Goal: Task Accomplishment & Management: Manage account settings

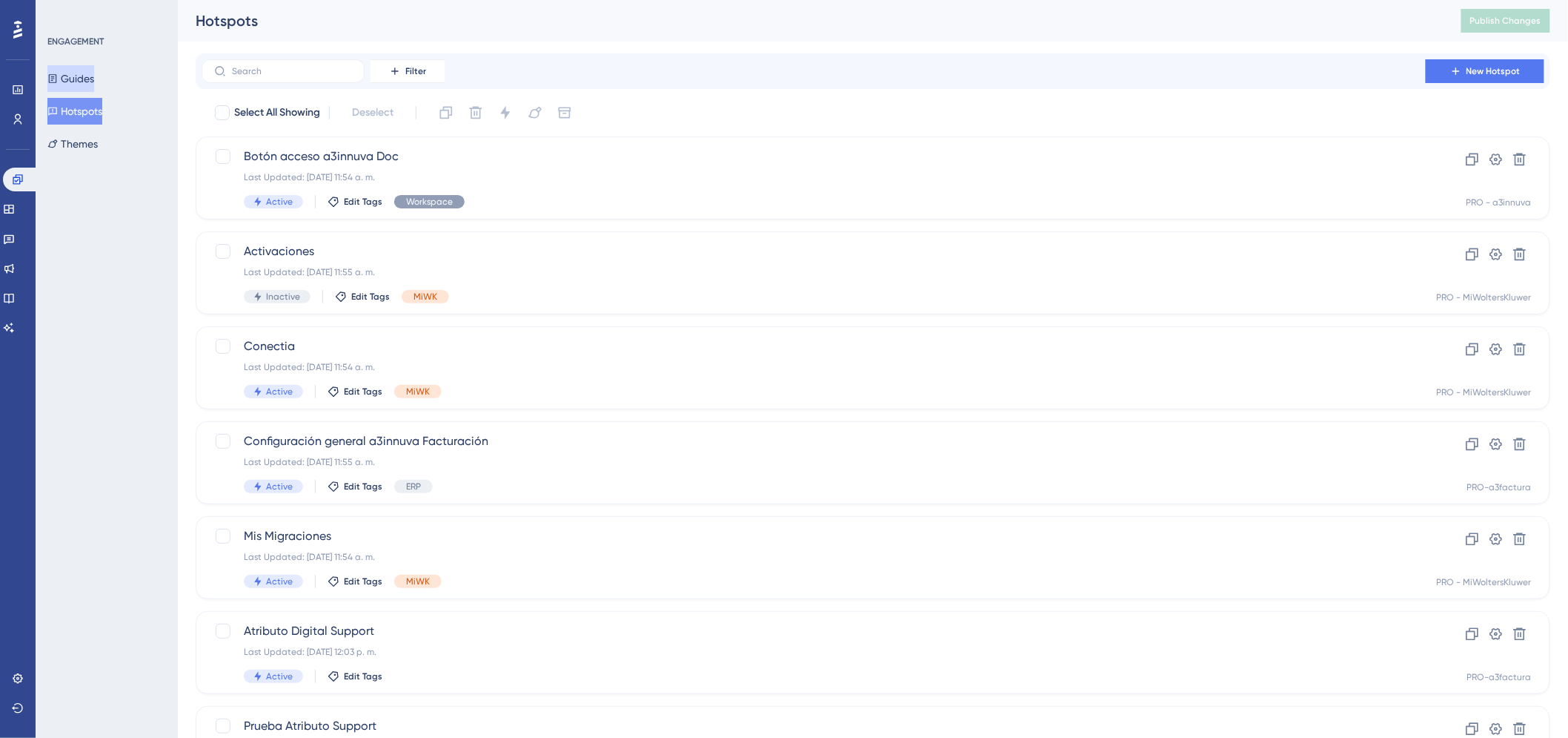
click at [72, 72] on button "Guides" at bounding box center [71, 78] width 47 height 27
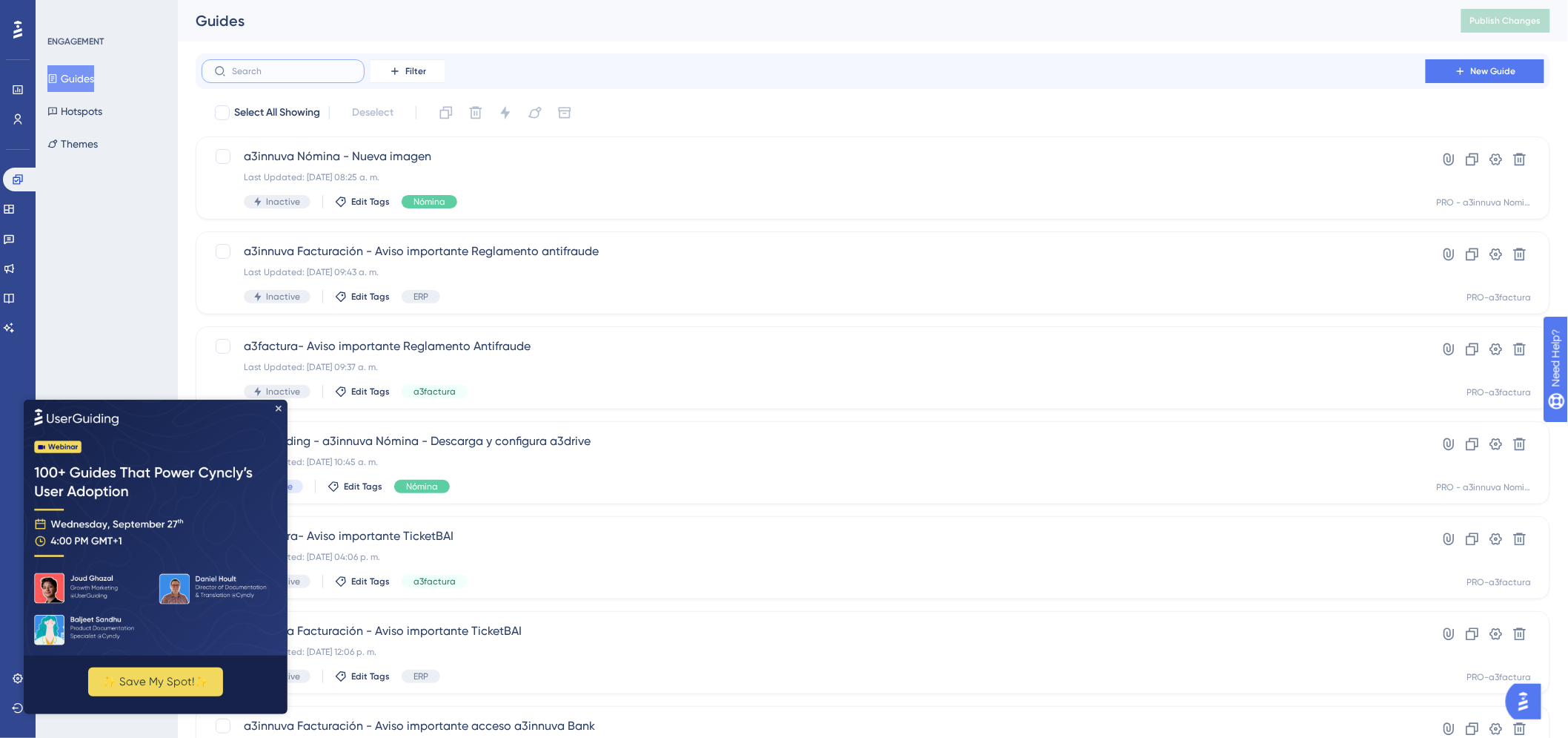
click at [268, 73] on input "text" at bounding box center [292, 71] width 120 height 10
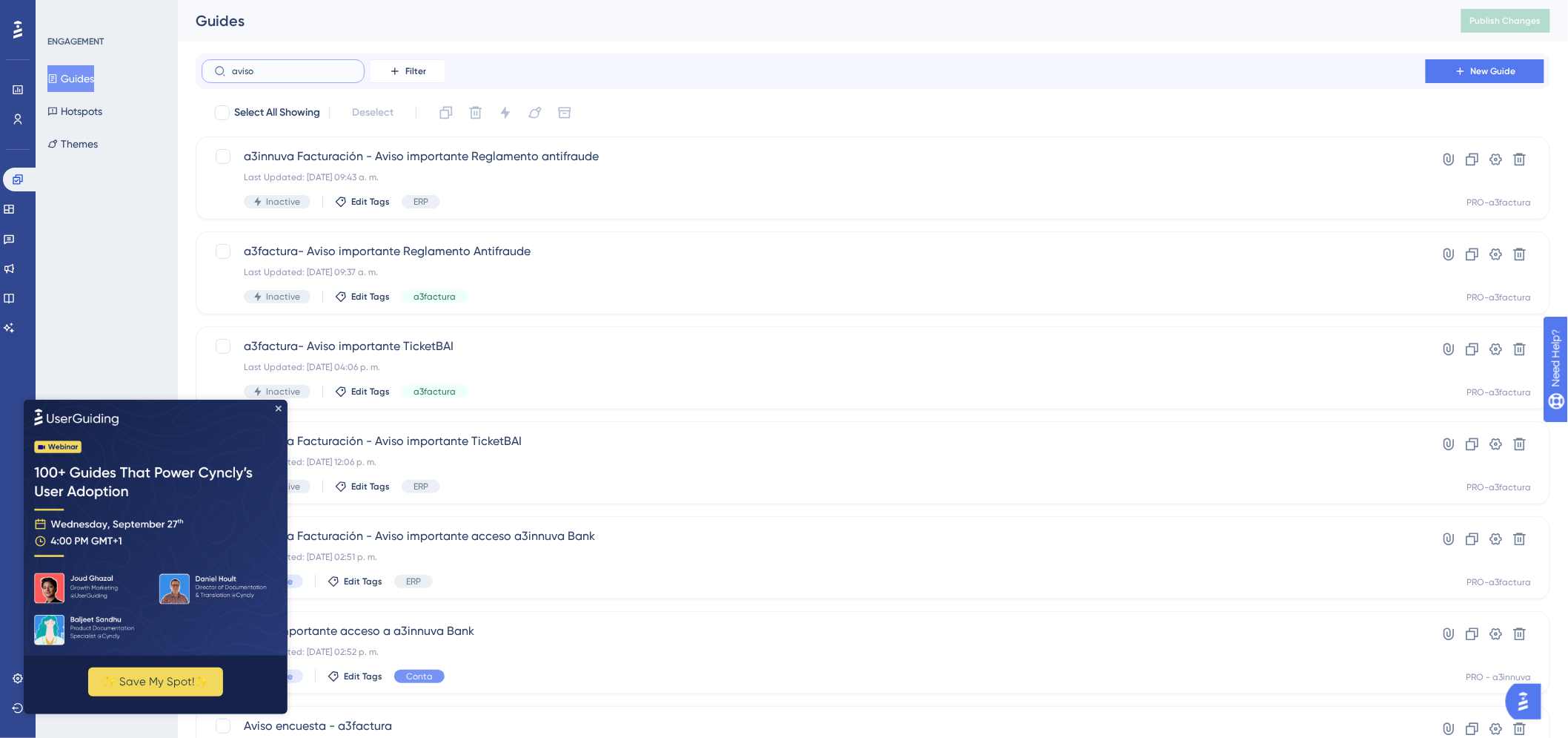
type input "aviso"
click at [281, 407] on img at bounding box center [155, 527] width 263 height 256
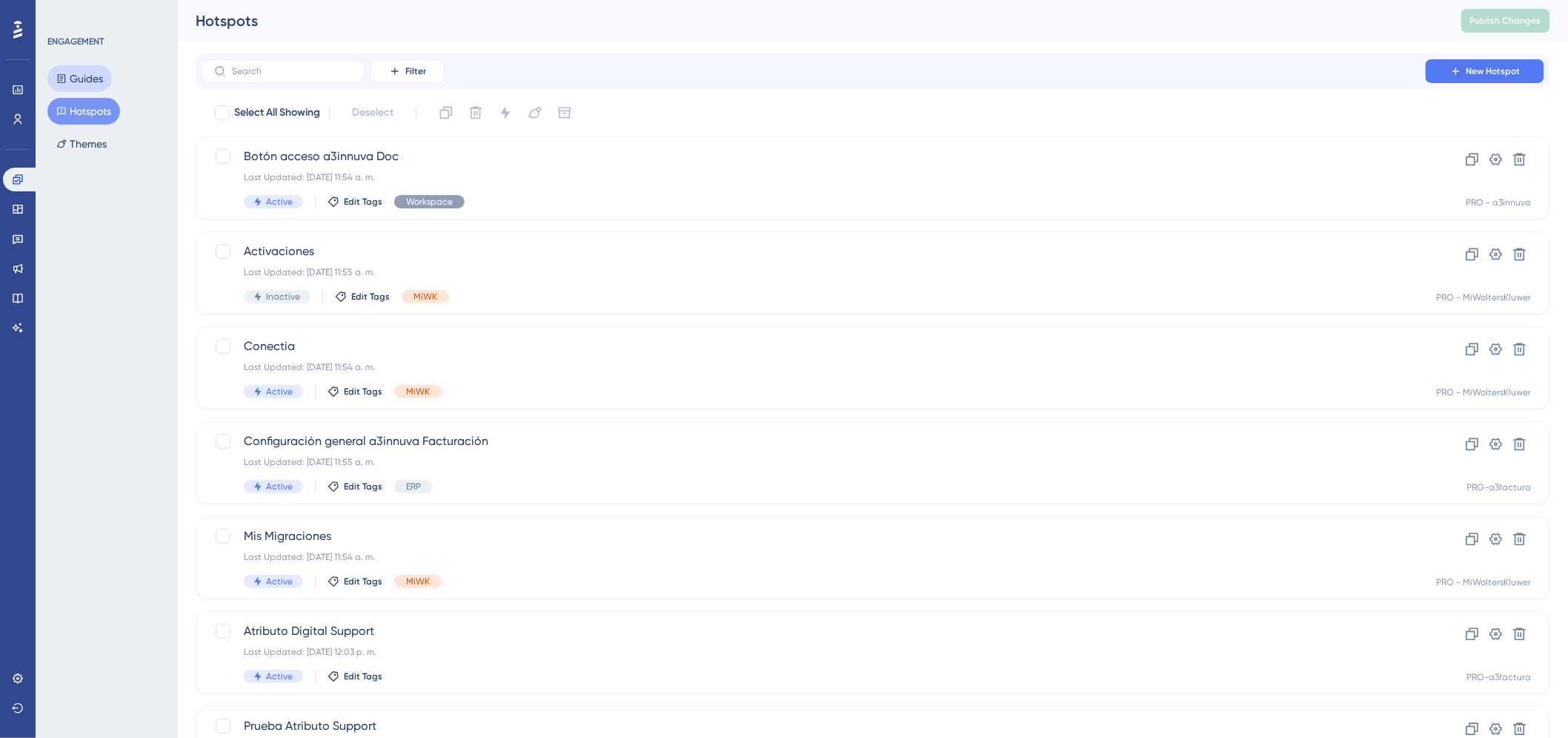
click at [90, 82] on button "Guides" at bounding box center [79, 78] width 65 height 27
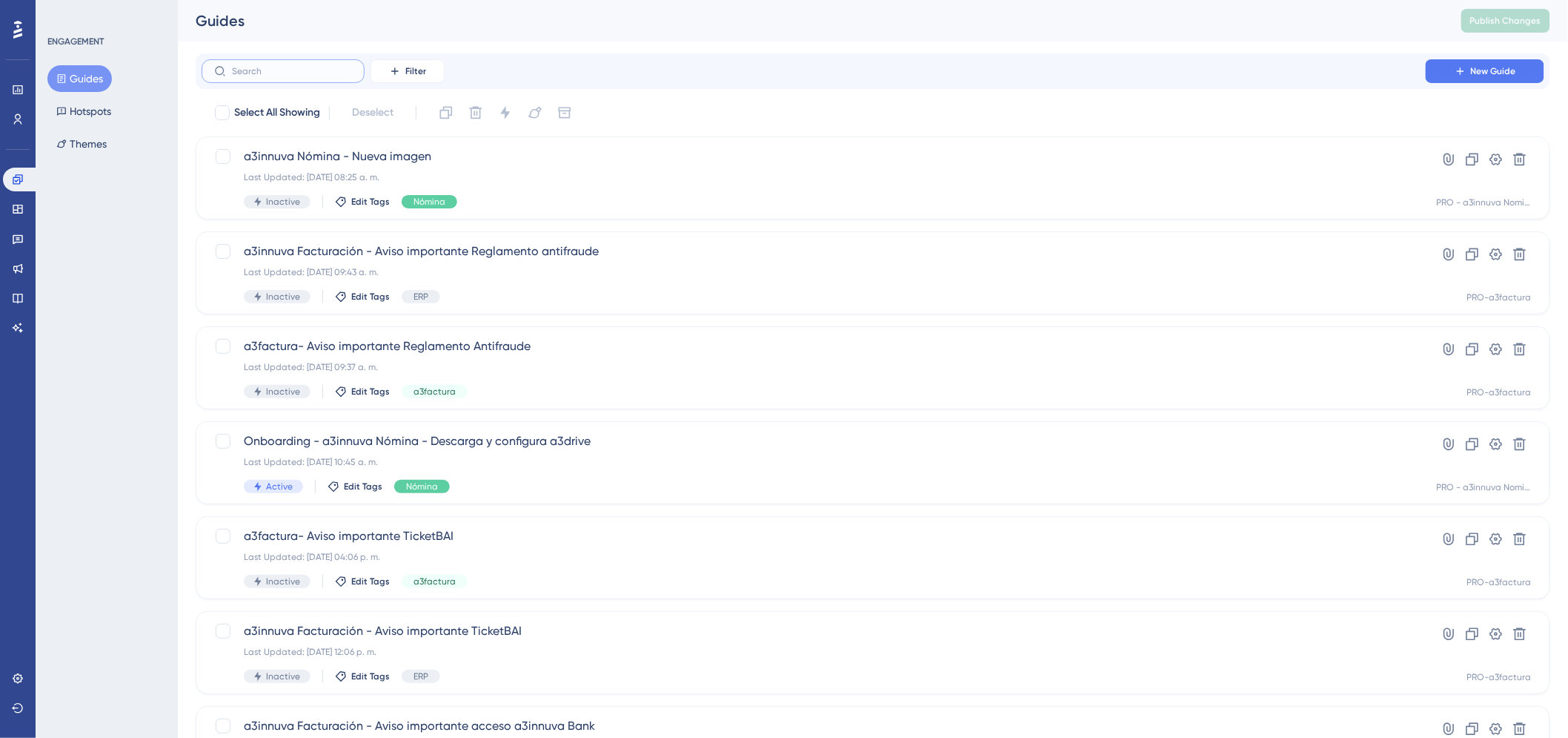
click at [277, 72] on input "text" at bounding box center [292, 71] width 120 height 10
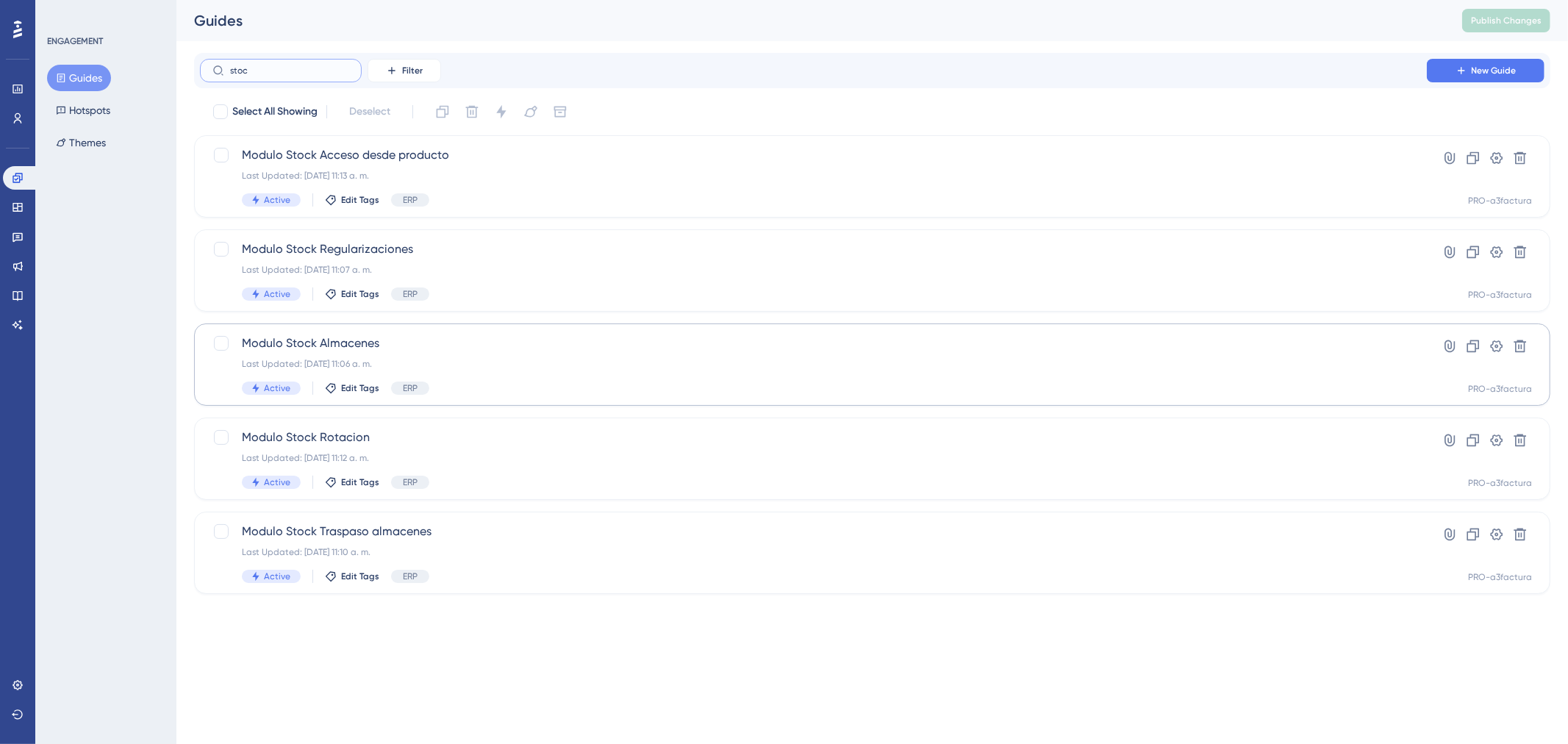
type input "stoc"
click at [362, 344] on span "Modulo Stock Almacenes" at bounding box center [813, 343] width 1143 height 18
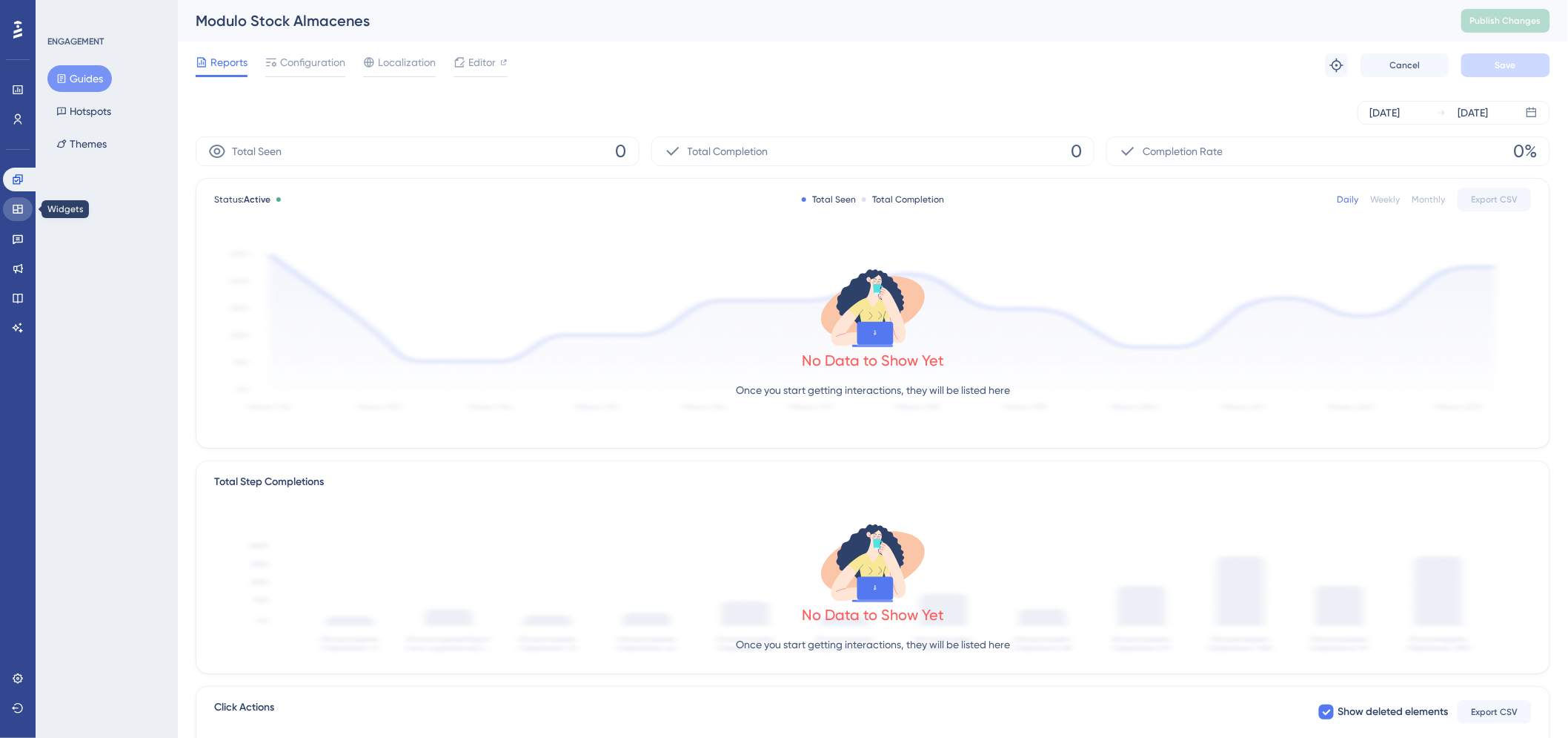
click at [8, 199] on link at bounding box center [17, 208] width 29 height 23
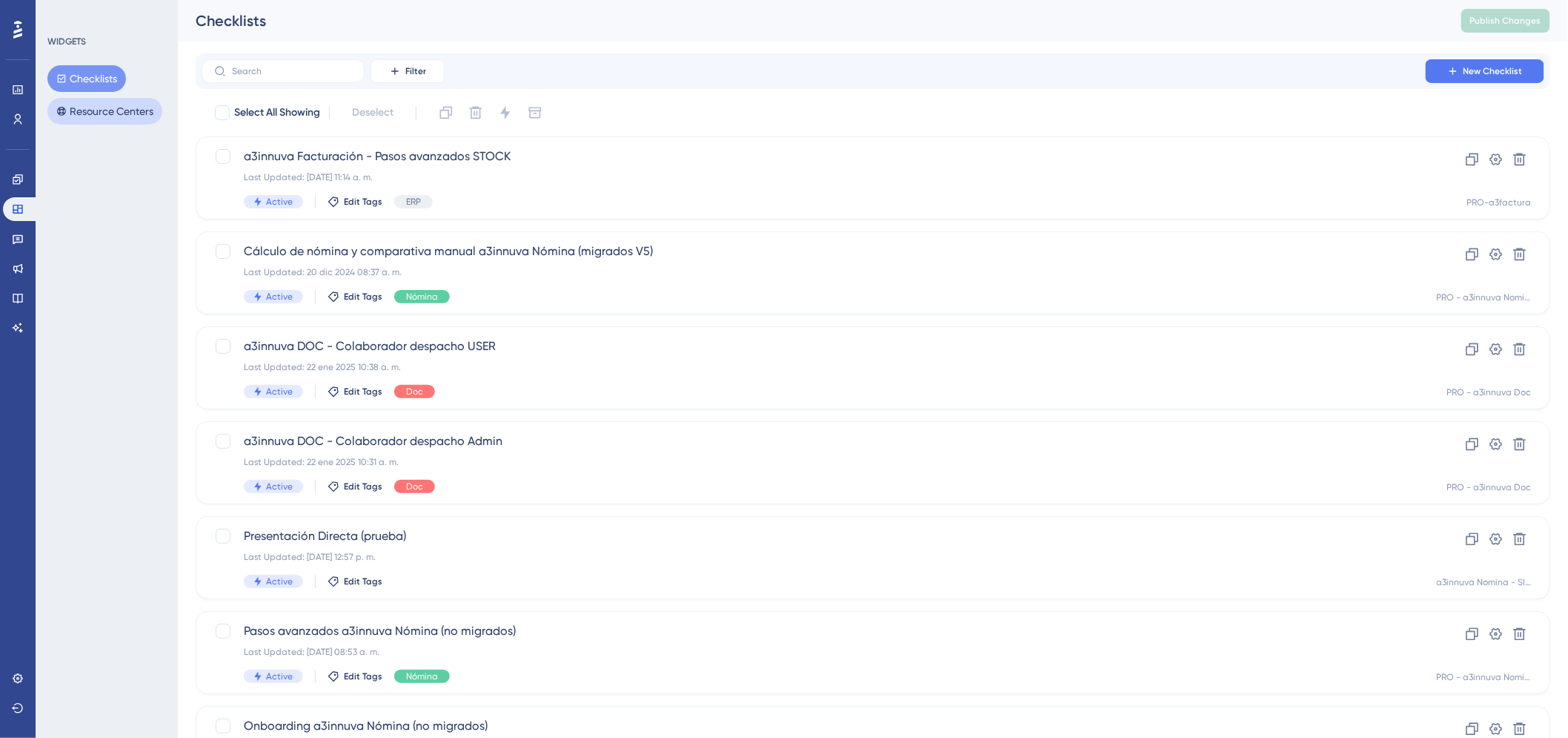
click at [100, 105] on button "Resource Centers" at bounding box center [105, 111] width 115 height 27
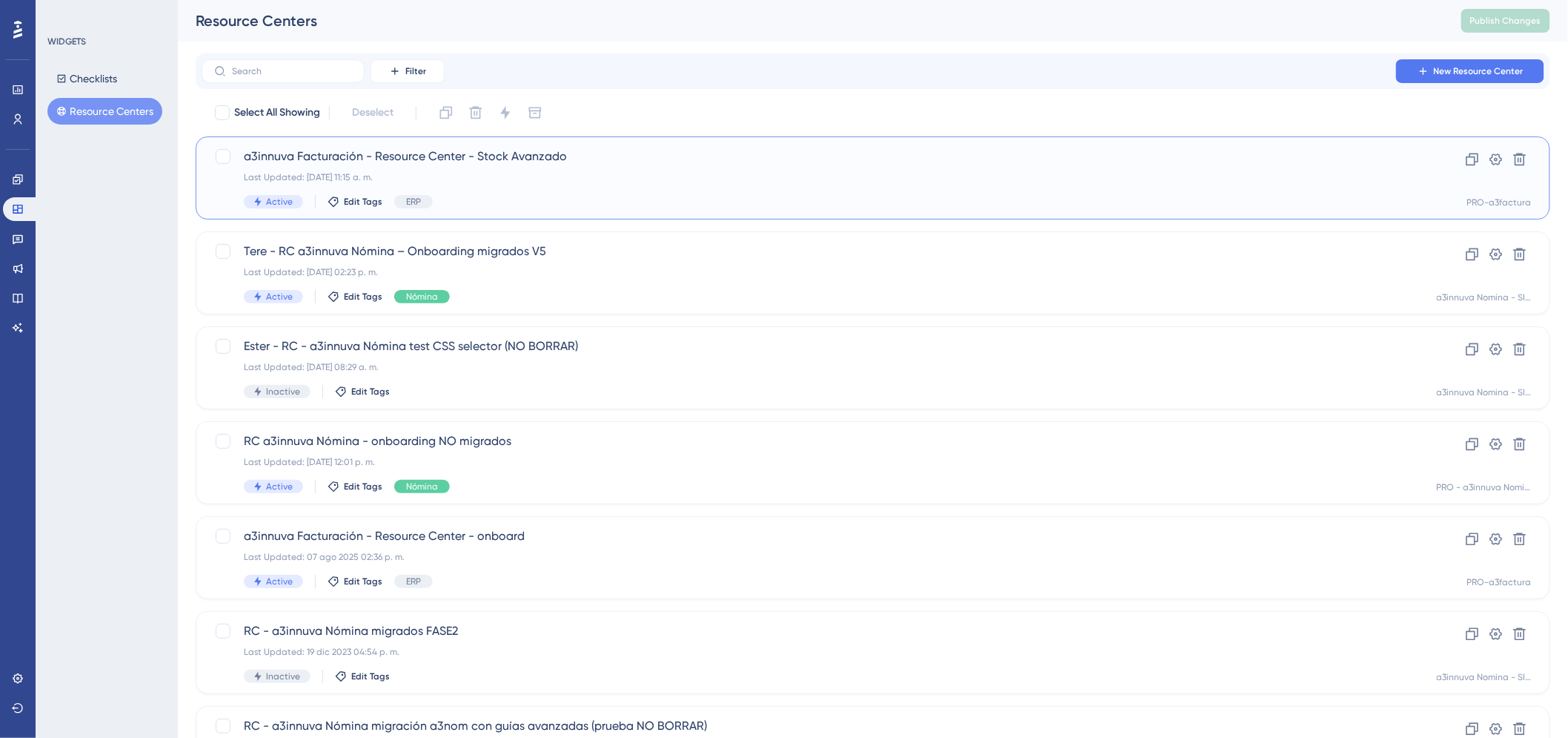
click at [456, 160] on span "a3innuva Facturación - Resource Center - Stock Avanzado" at bounding box center [813, 156] width 1139 height 18
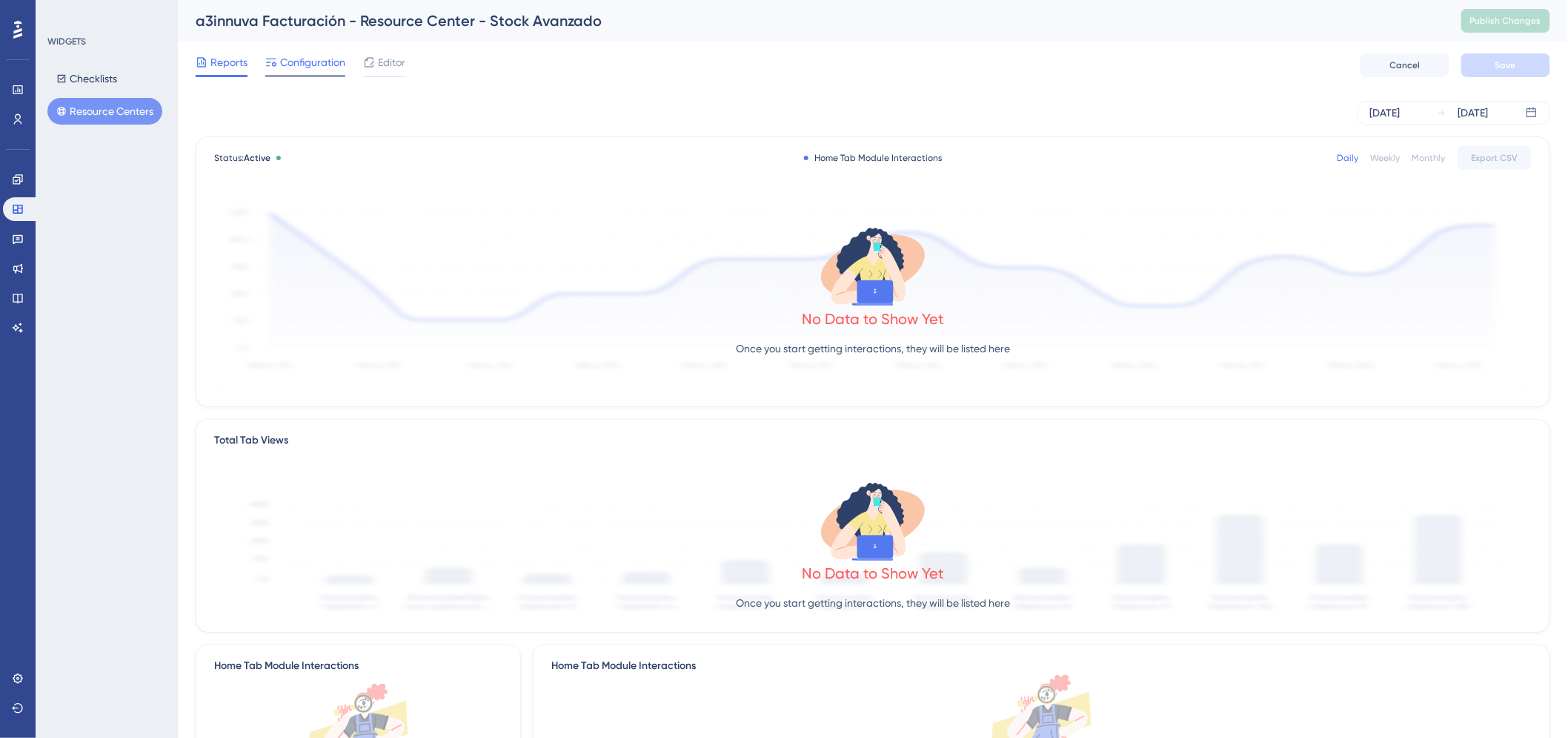
click at [315, 61] on span "Configuration" at bounding box center [312, 62] width 65 height 18
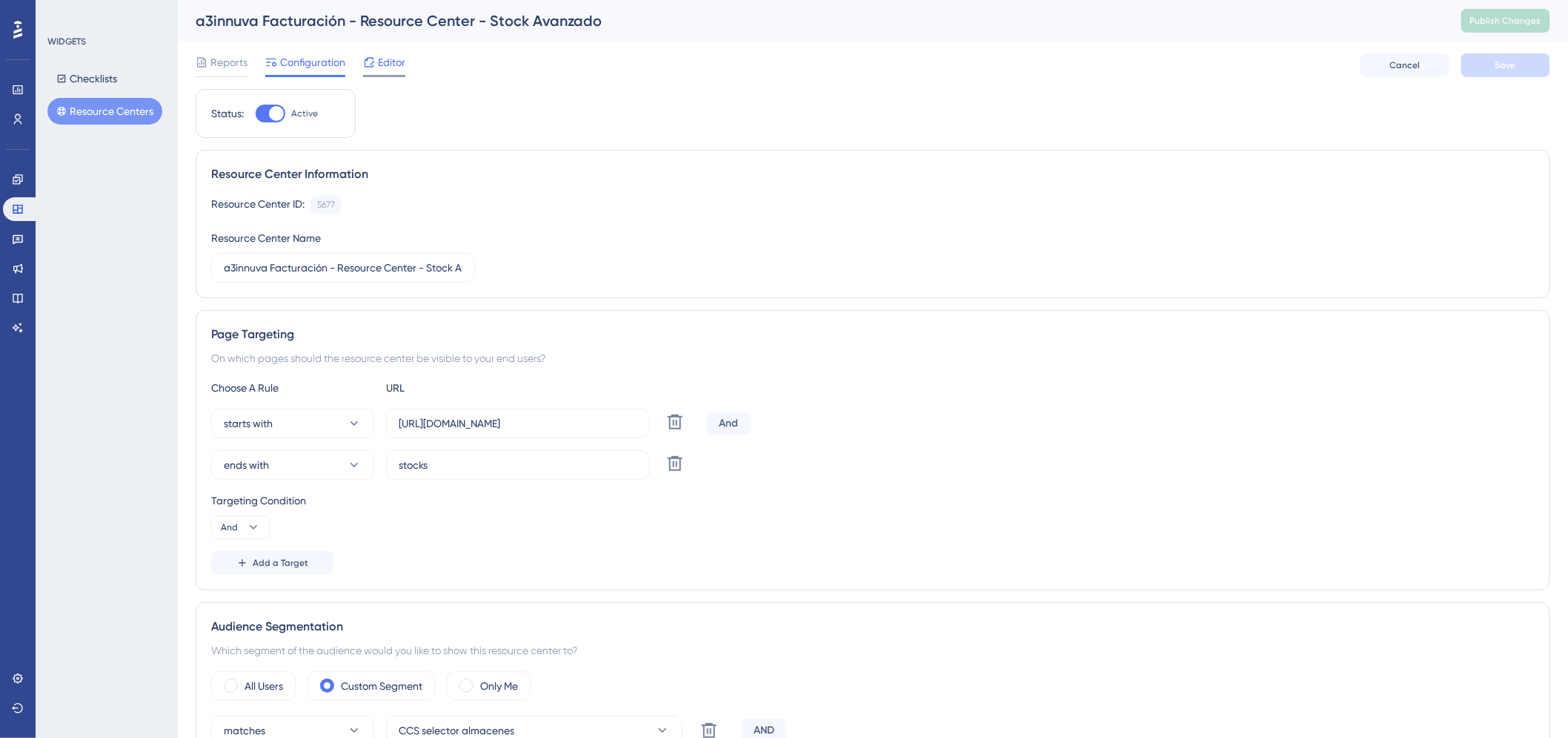
click at [394, 70] on span "Editor" at bounding box center [392, 62] width 28 height 18
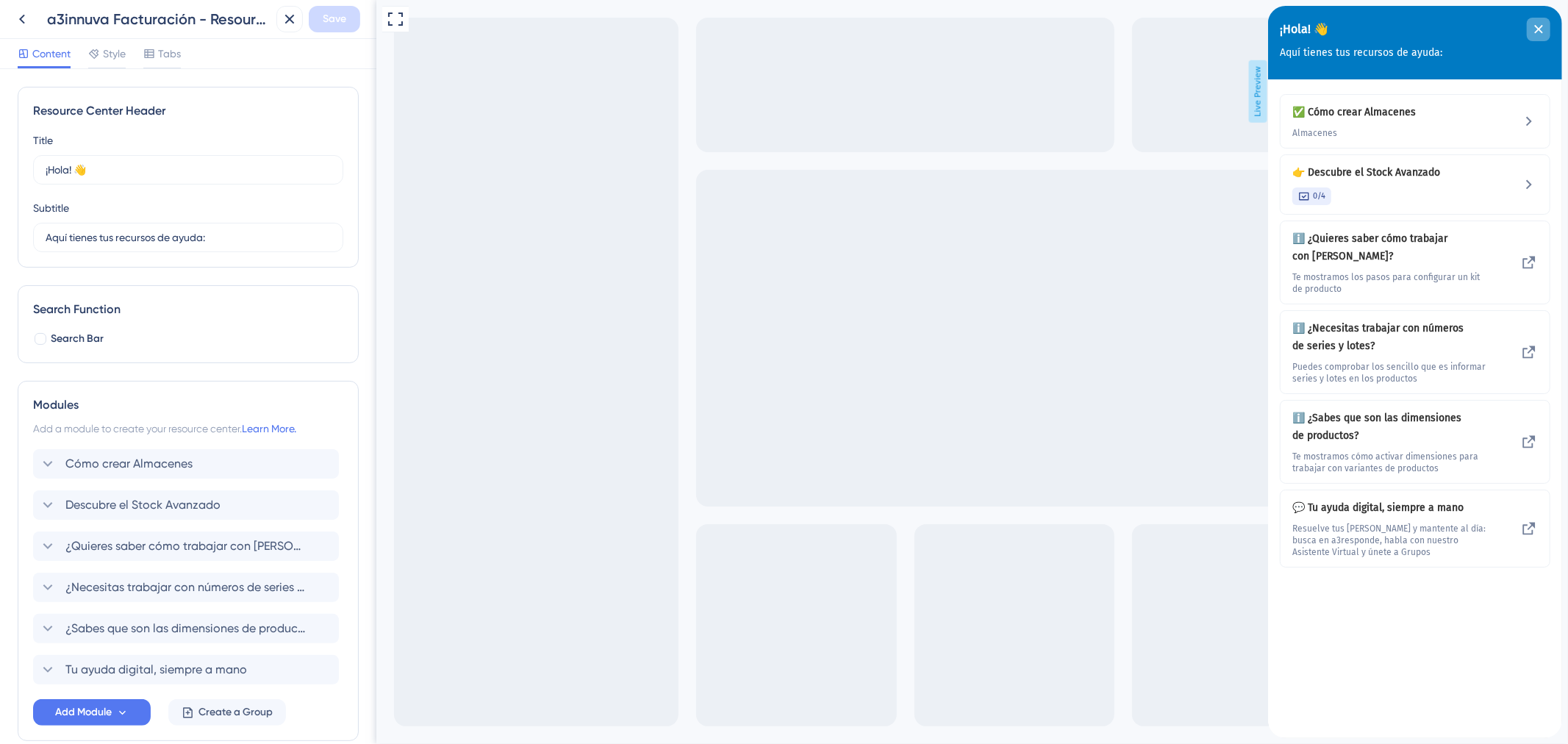
click at [1534, 25] on icon "close resource center" at bounding box center [1538, 29] width 9 height 9
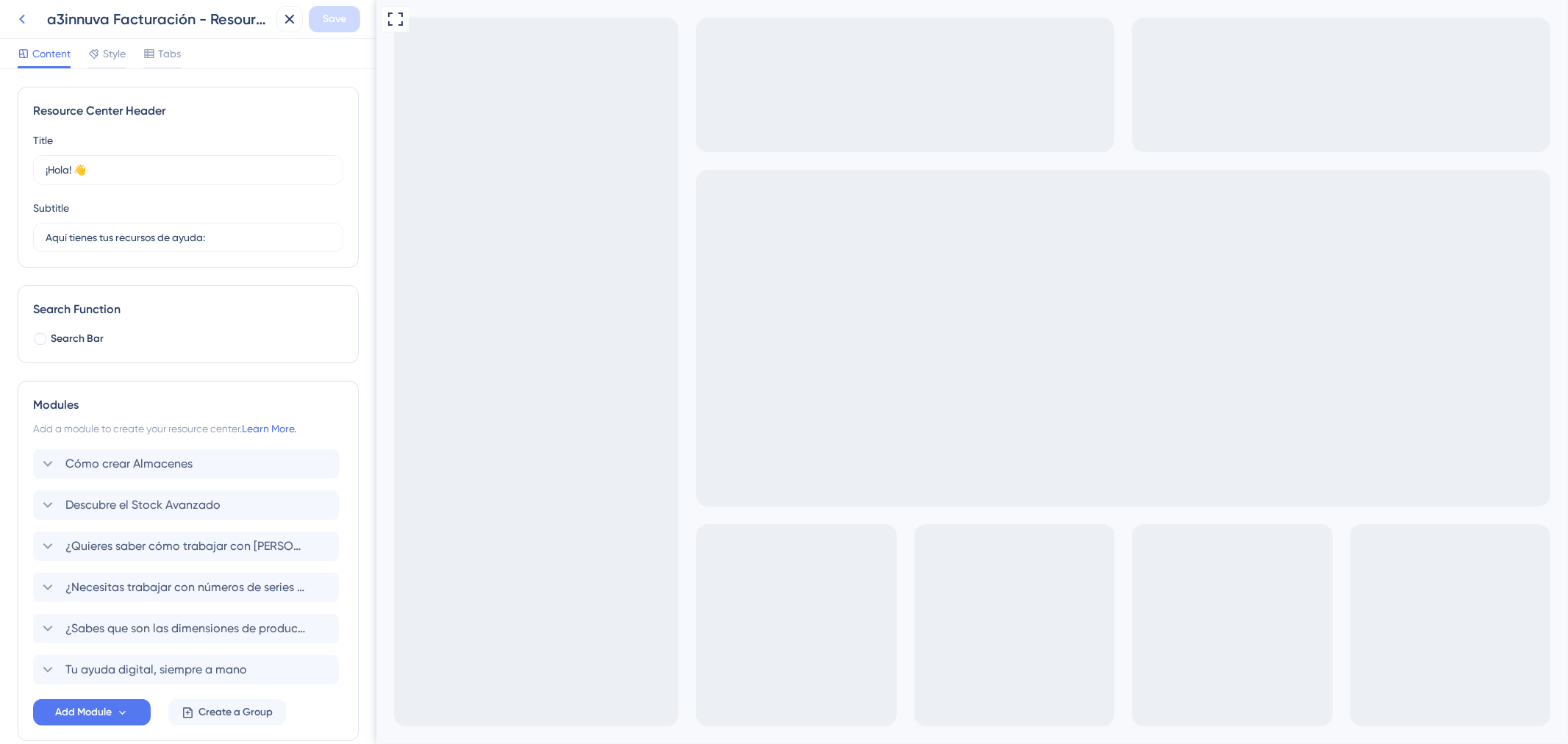
click at [15, 11] on icon at bounding box center [21, 19] width 18 height 18
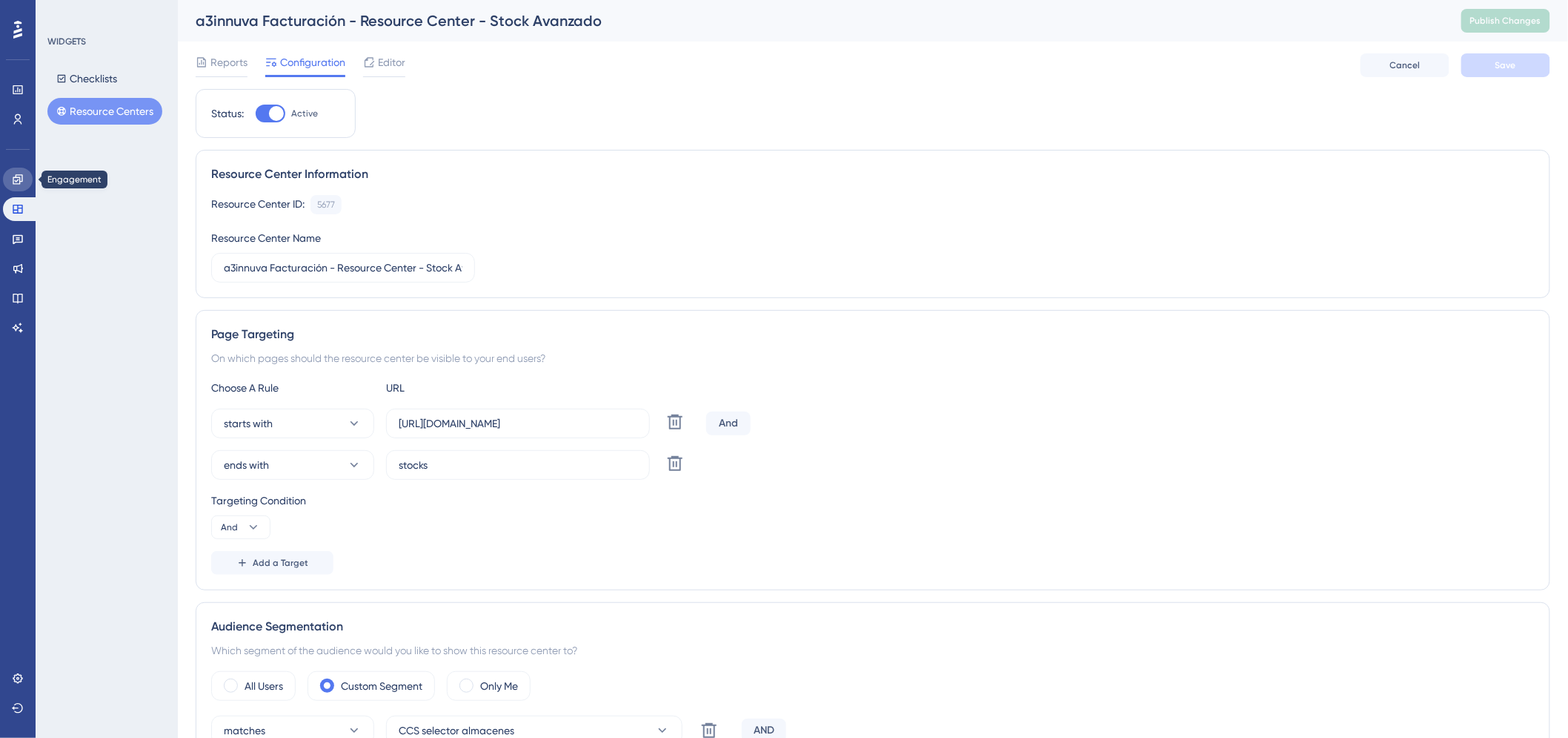
click at [16, 178] on icon at bounding box center [18, 180] width 12 height 12
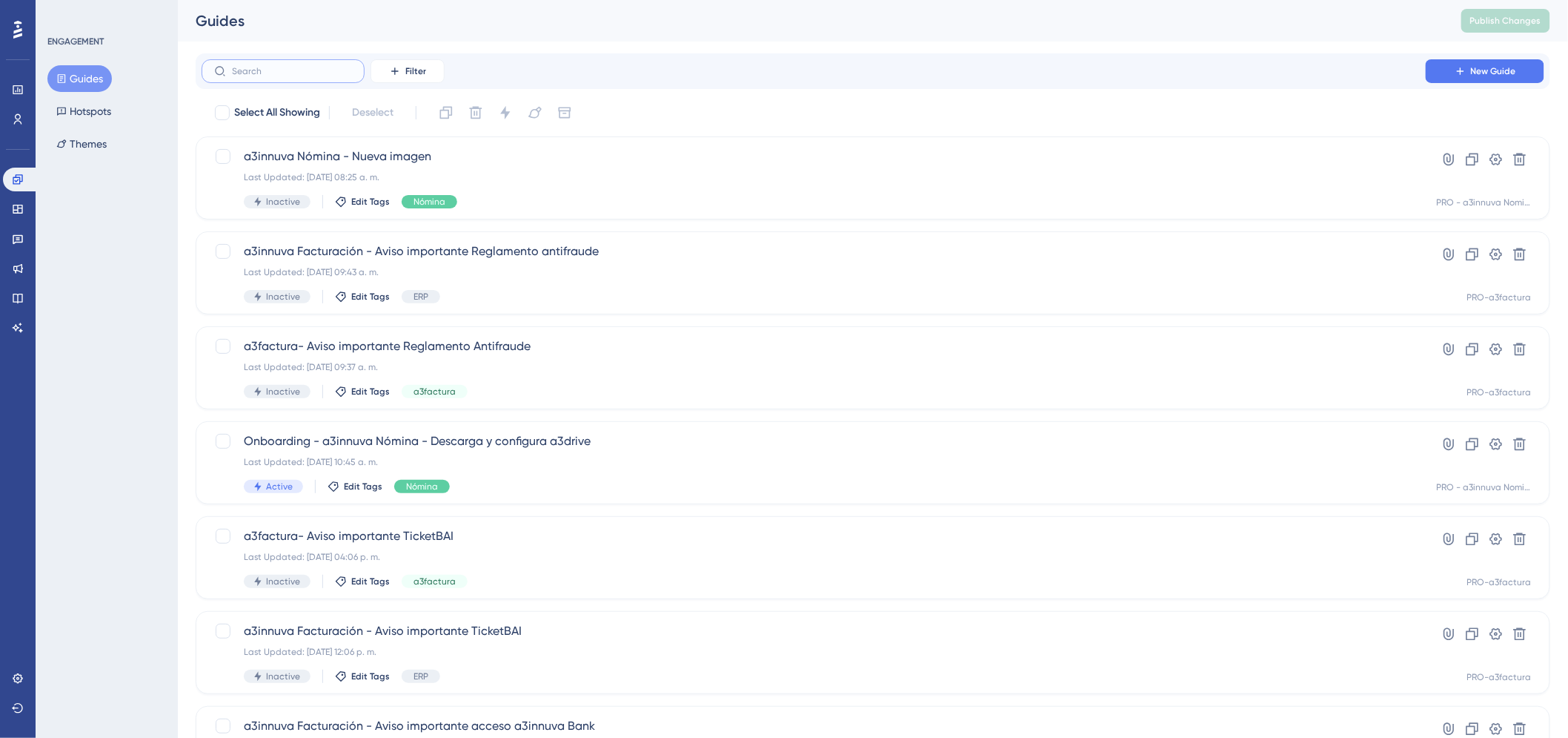
click at [310, 72] on input "text" at bounding box center [292, 71] width 120 height 10
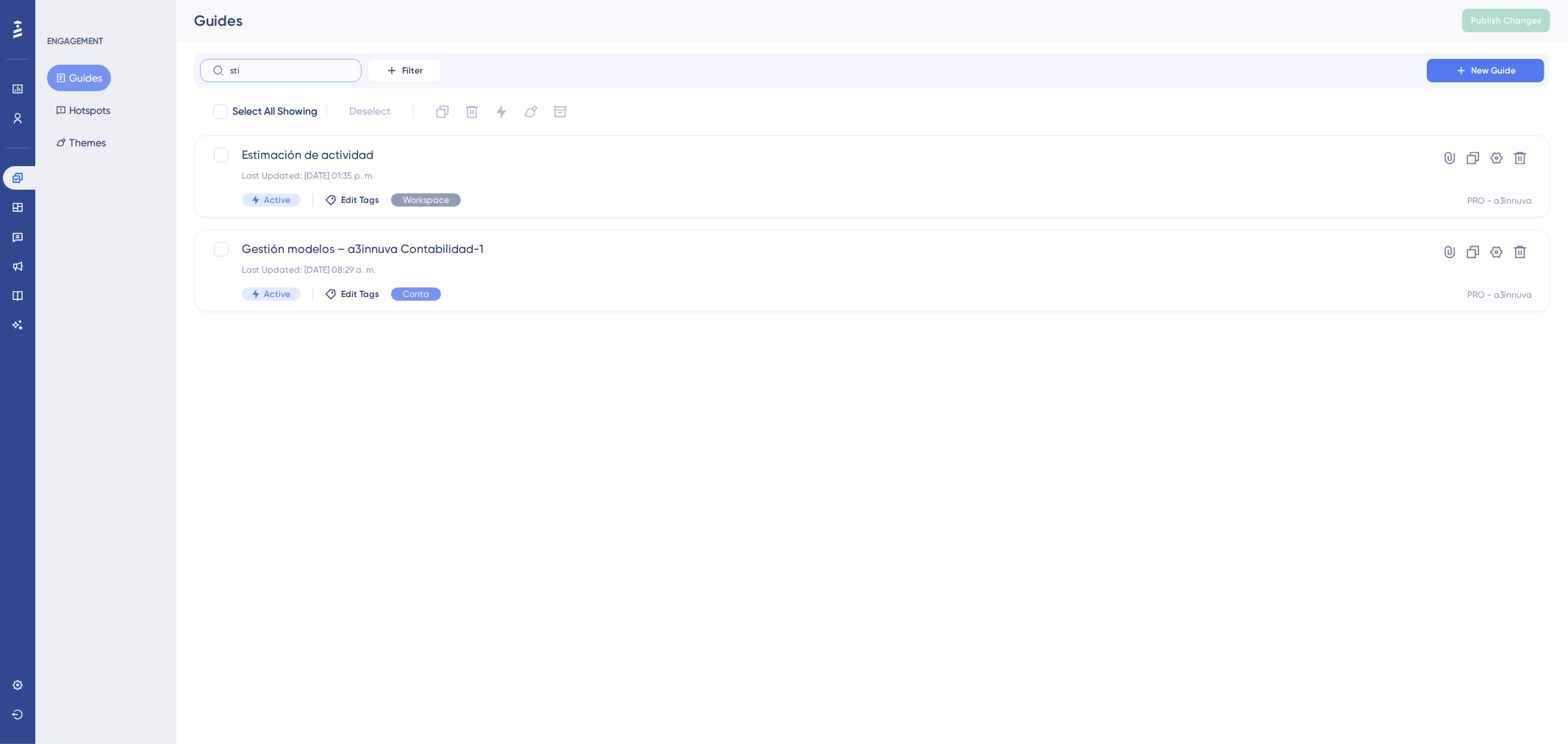
type input "stic"
checkbox input "true"
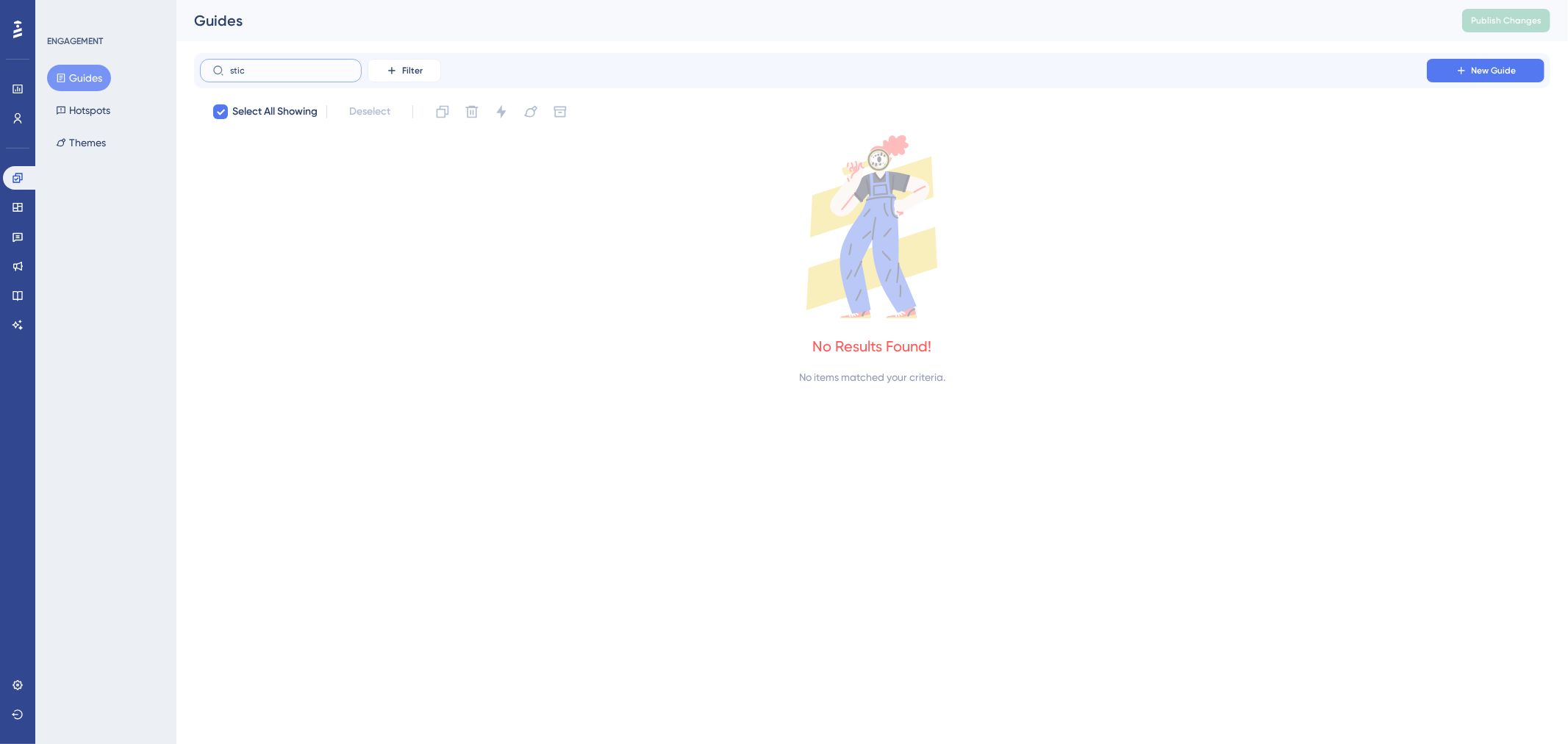
type input "sti"
checkbox input "false"
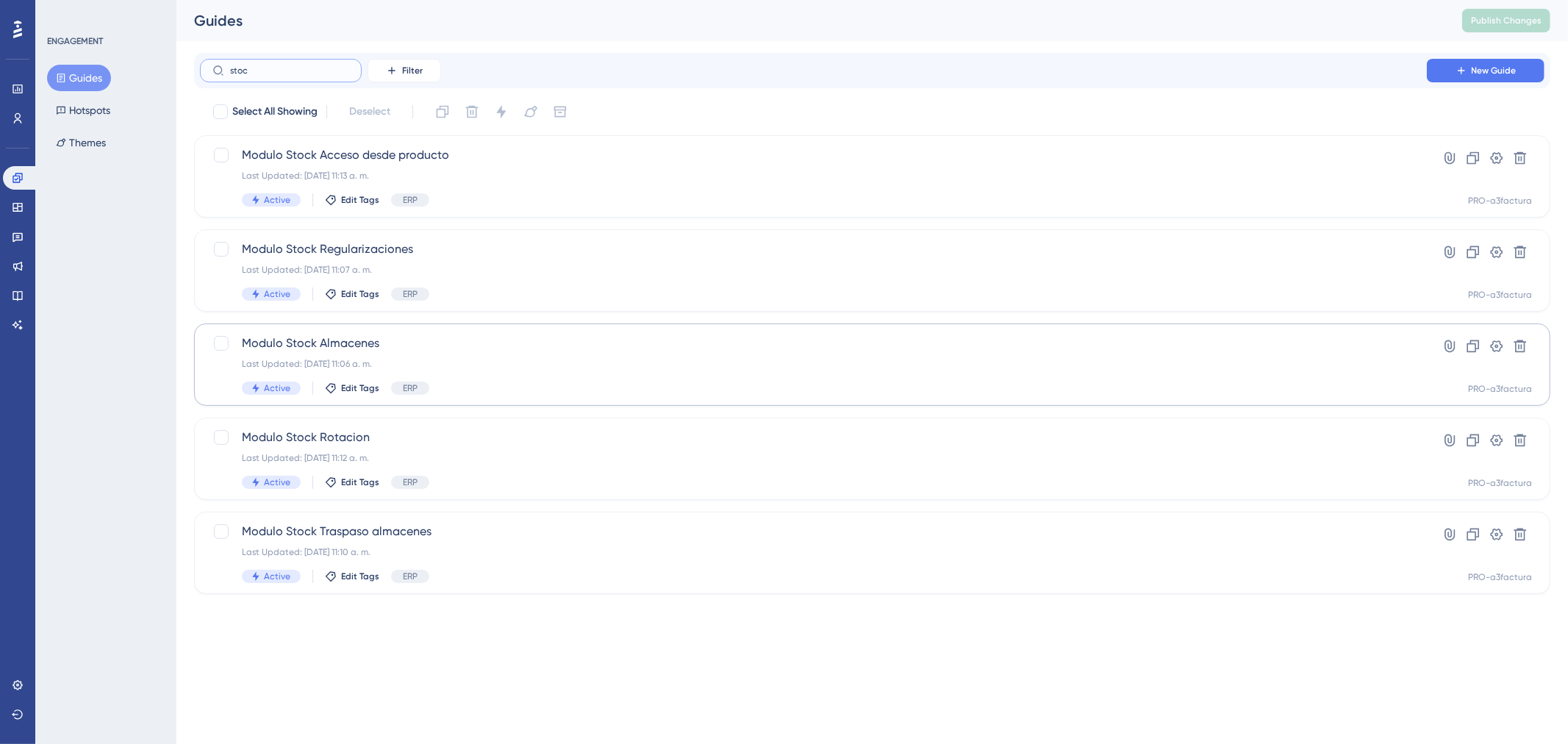
type input "stoc"
click at [346, 339] on span "Modulo Stock Almacenes" at bounding box center [813, 343] width 1143 height 18
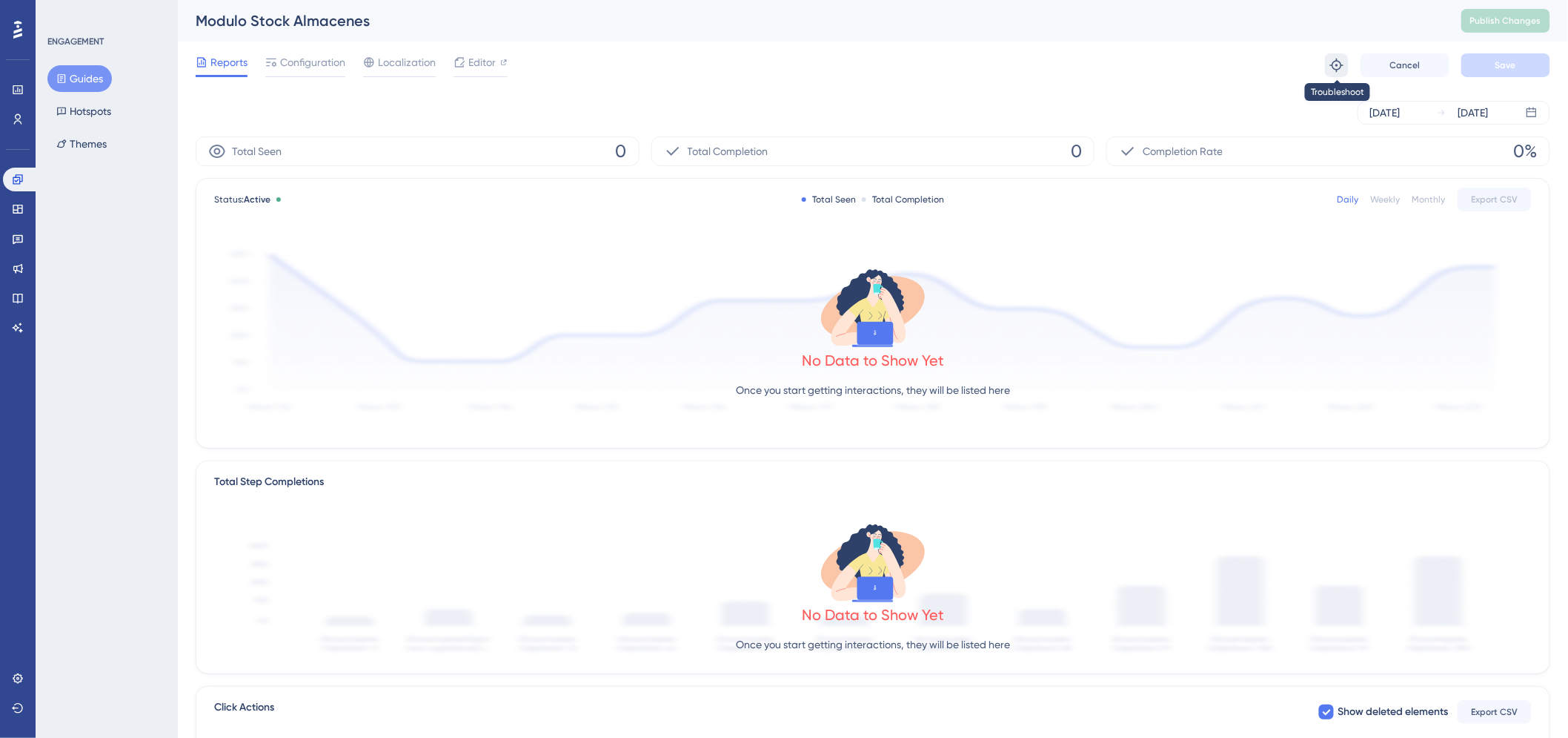
click at [1336, 64] on icon at bounding box center [1336, 65] width 15 height 15
click at [23, 206] on icon at bounding box center [18, 209] width 12 height 12
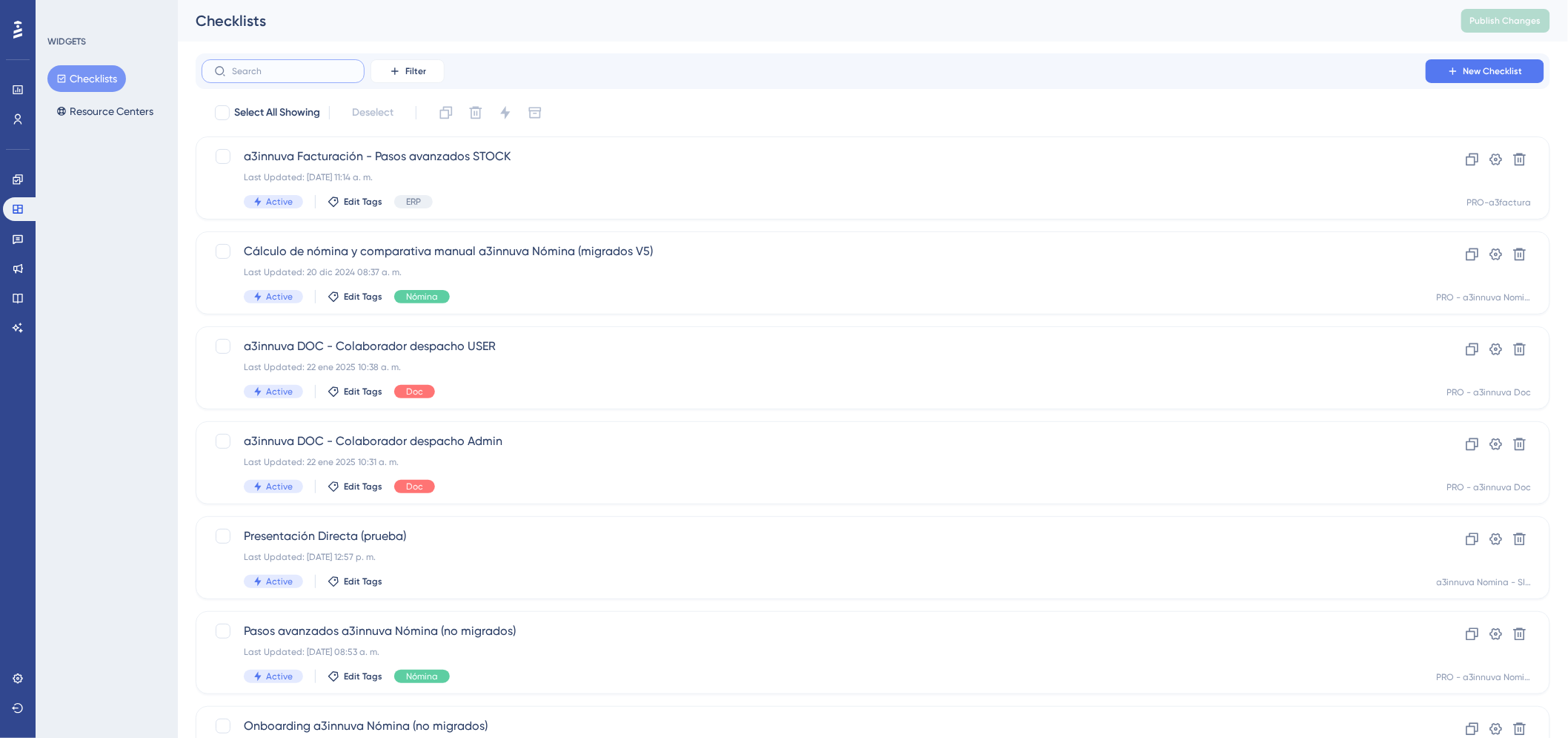
click at [300, 66] on input "text" at bounding box center [292, 71] width 120 height 10
click at [13, 180] on icon at bounding box center [17, 179] width 10 height 10
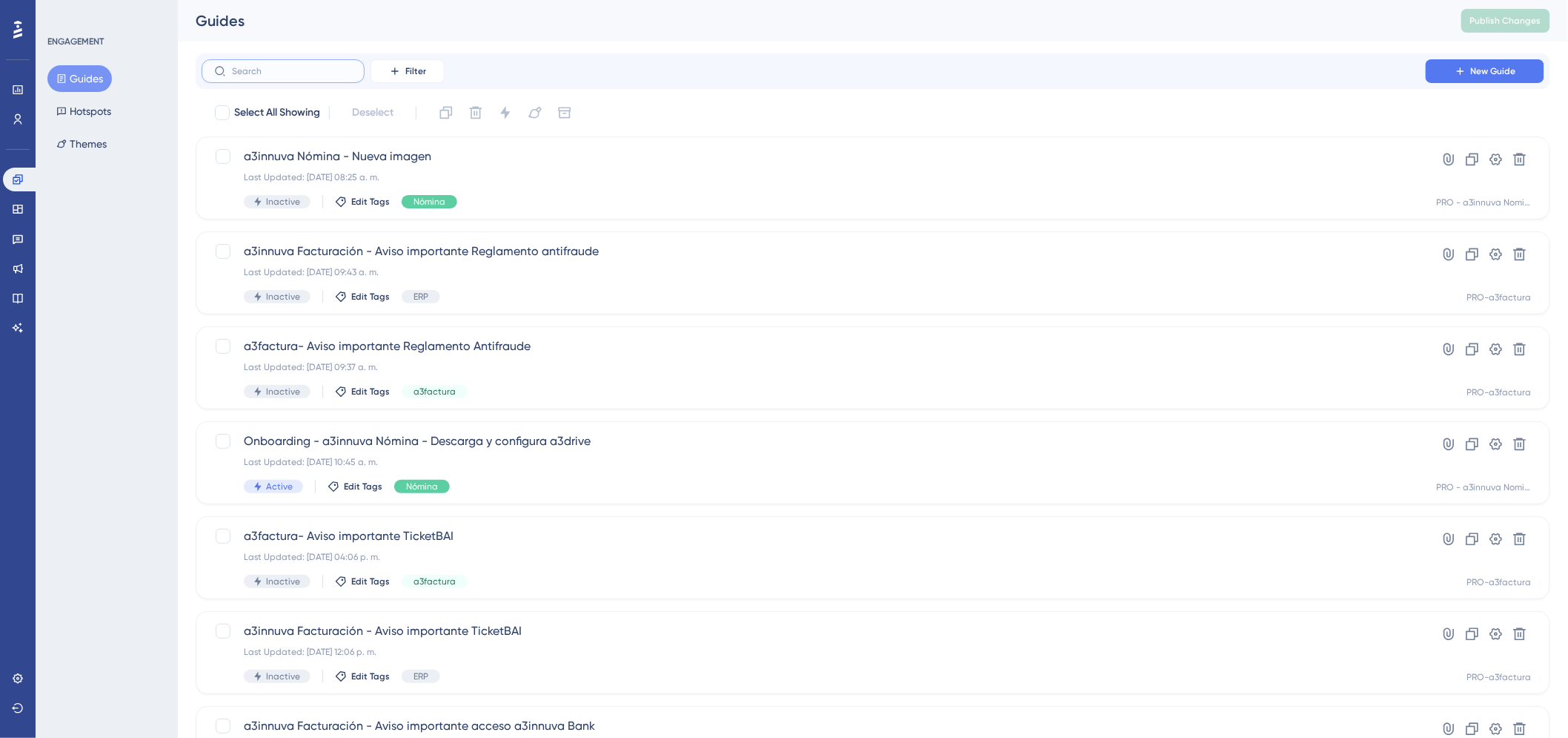
click at [308, 75] on input "text" at bounding box center [292, 71] width 120 height 10
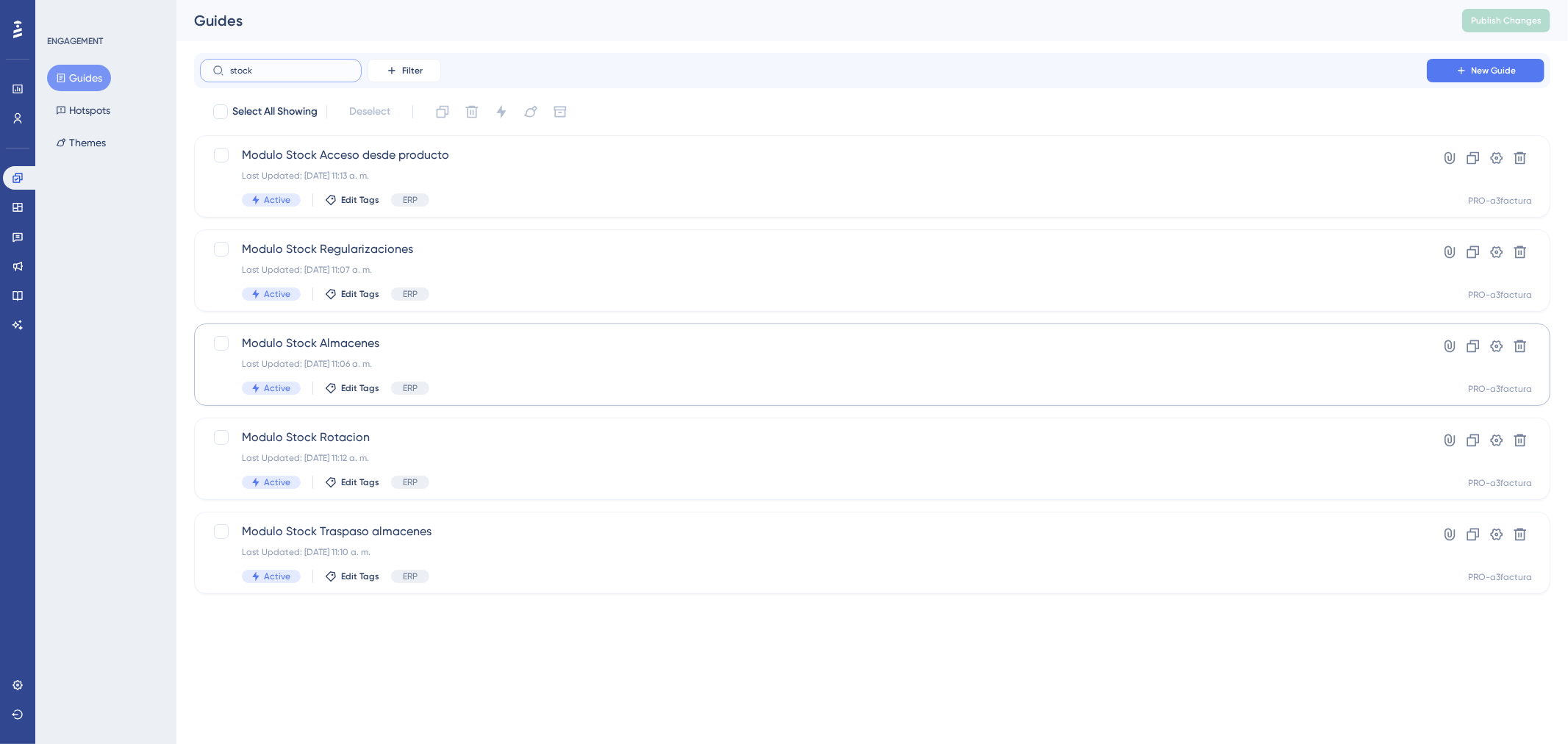
type input "stock"
click at [341, 342] on span "Modulo Stock Almacenes" at bounding box center [813, 343] width 1143 height 18
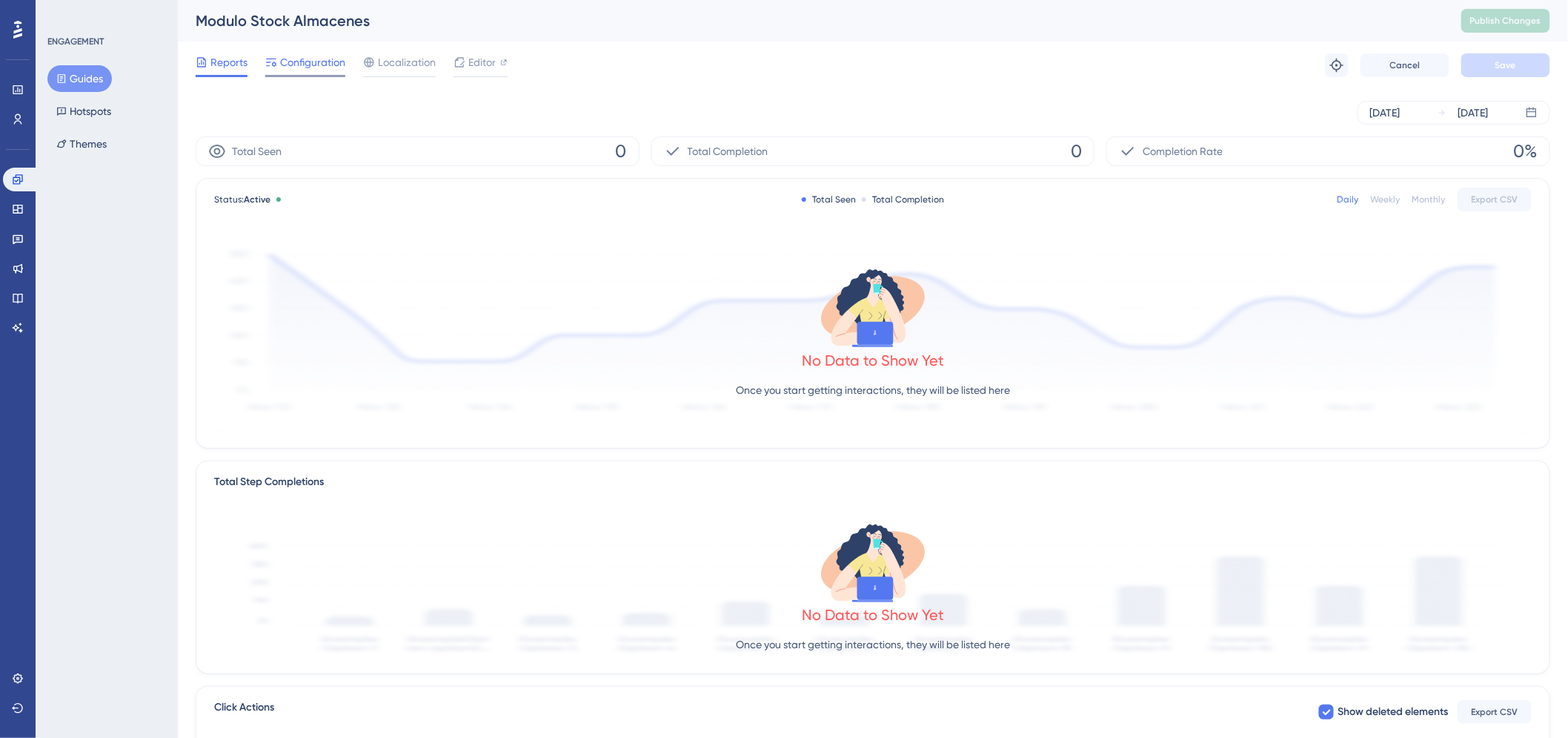
click at [305, 60] on span "Configuration" at bounding box center [312, 62] width 65 height 18
